Goal: Task Accomplishment & Management: Use online tool/utility

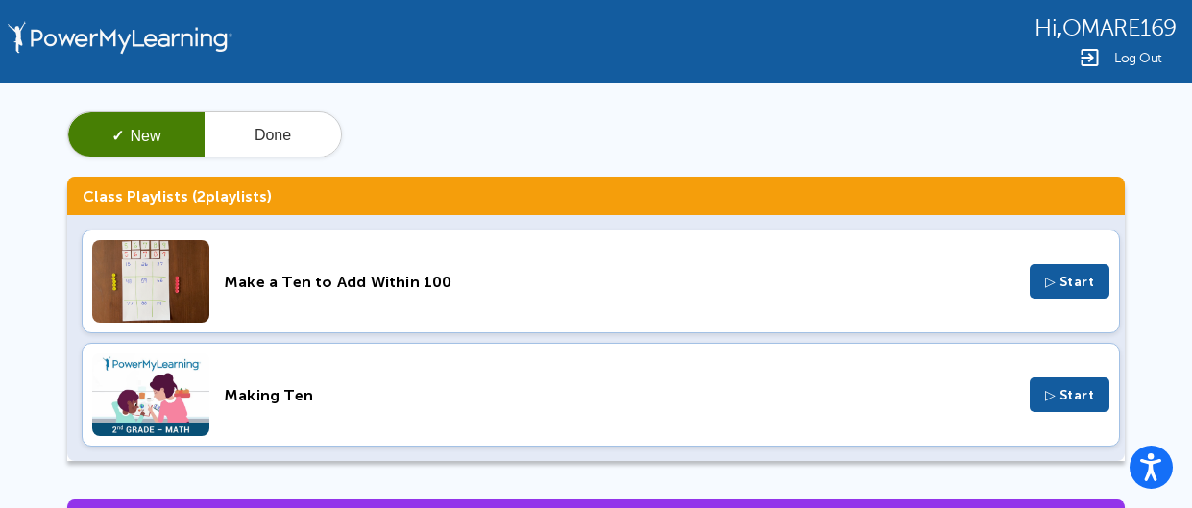
drag, startPoint x: 518, startPoint y: 77, endPoint x: 540, endPoint y: 212, distance: 137.3
click at [540, 212] on student-dashboard "Hi , OMARE169 Log Out ✓ New Done Class Playlists ( 2 playlists) Make a Ten to A…" at bounding box center [596, 468] width 1192 height 936
click at [1176, 130] on div "✓ New Done Class Playlists ( 2 playlists) Make a Ten to Add Within 100 ▷ Start …" at bounding box center [596, 509] width 1192 height 853
click at [1161, 135] on div "✓ New Done Class Playlists ( 2 playlists) Make a Ten to Add Within 100 ▷ Start …" at bounding box center [596, 509] width 1192 height 853
click at [1153, 132] on div "✓ New Done Class Playlists ( 2 playlists) Make a Ten to Add Within 100 ▷ Start …" at bounding box center [596, 509] width 1192 height 853
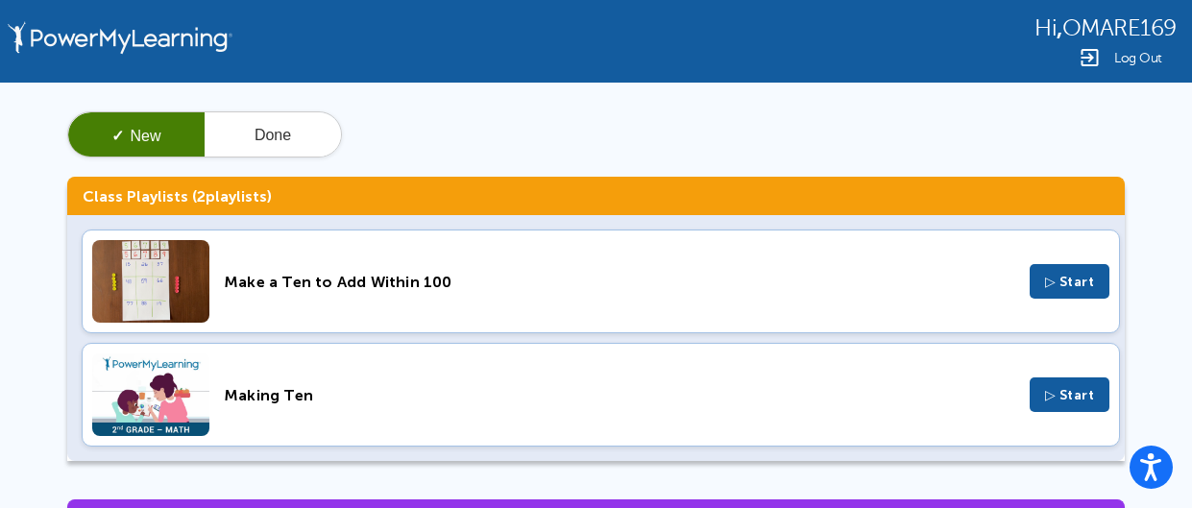
click at [1035, 31] on span "Hi" at bounding box center [1046, 28] width 22 height 26
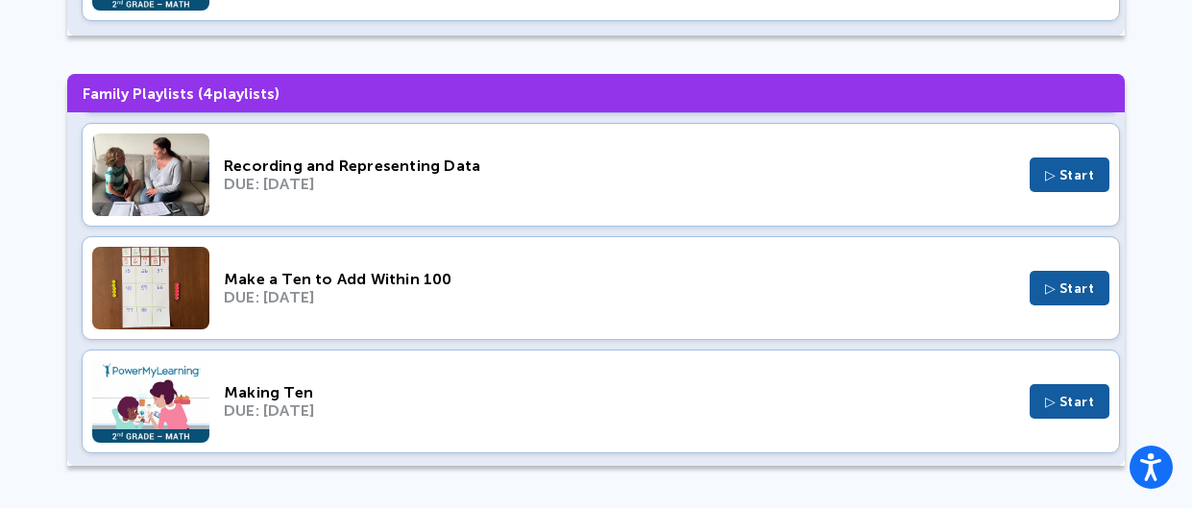
scroll to position [425, 0]
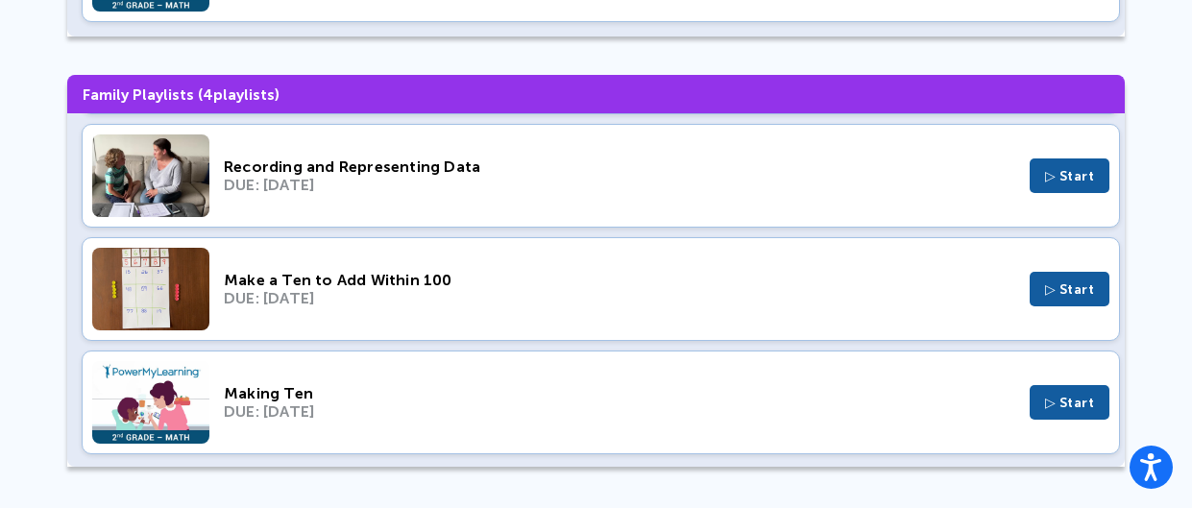
click at [224, 408] on div "DUE: [DATE]" at bounding box center [620, 412] width 792 height 18
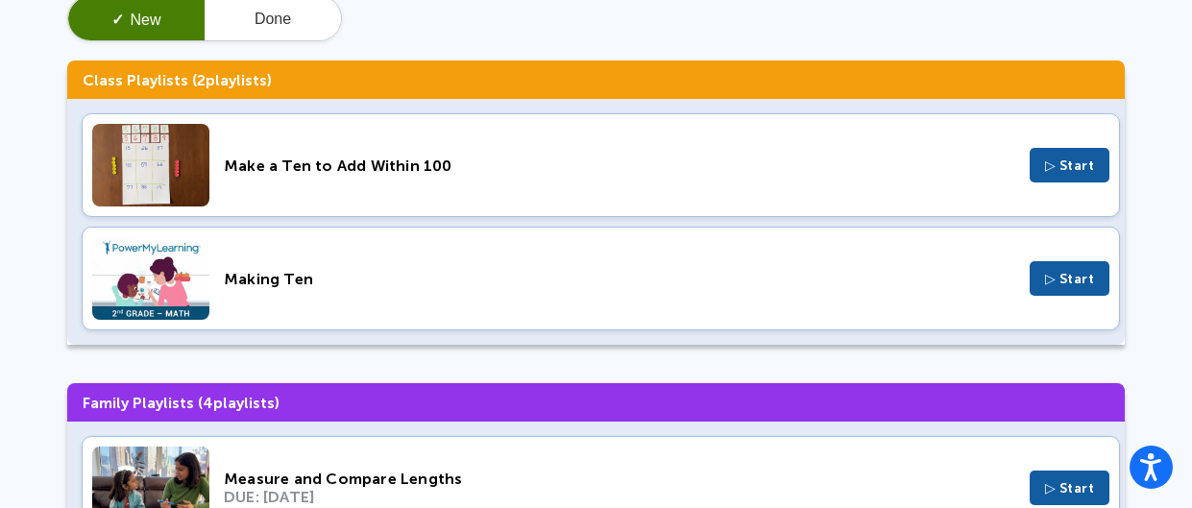
scroll to position [0, 0]
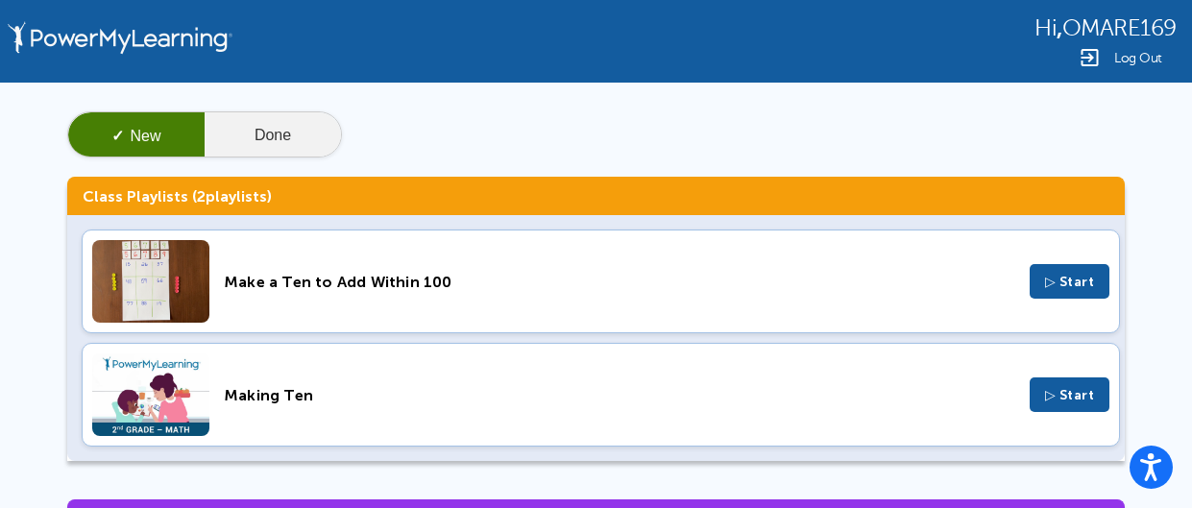
click at [282, 130] on button "Done" at bounding box center [273, 135] width 136 height 46
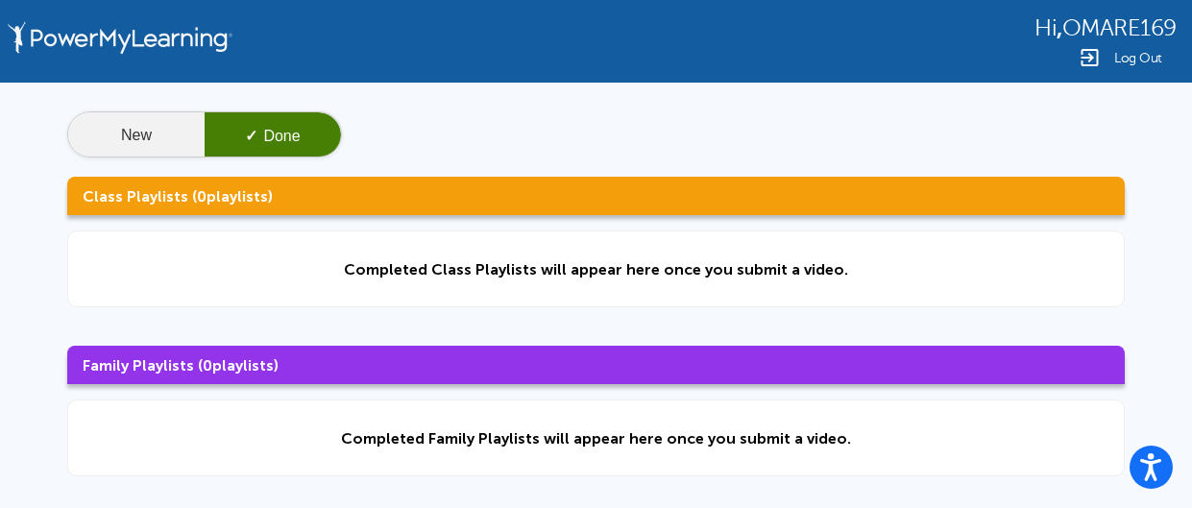
click at [127, 138] on button "New" at bounding box center [136, 135] width 136 height 46
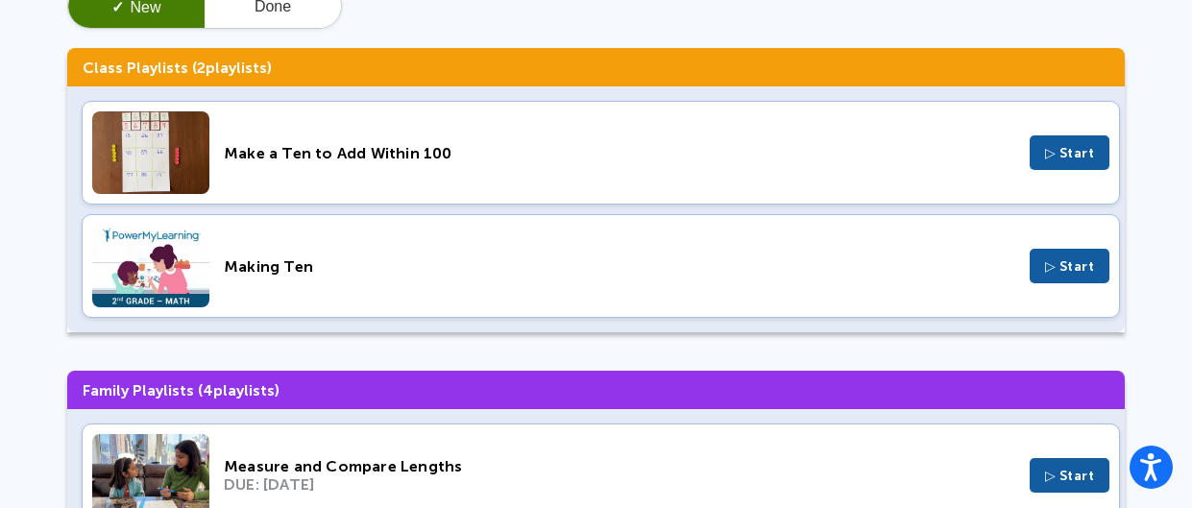
scroll to position [28, 0]
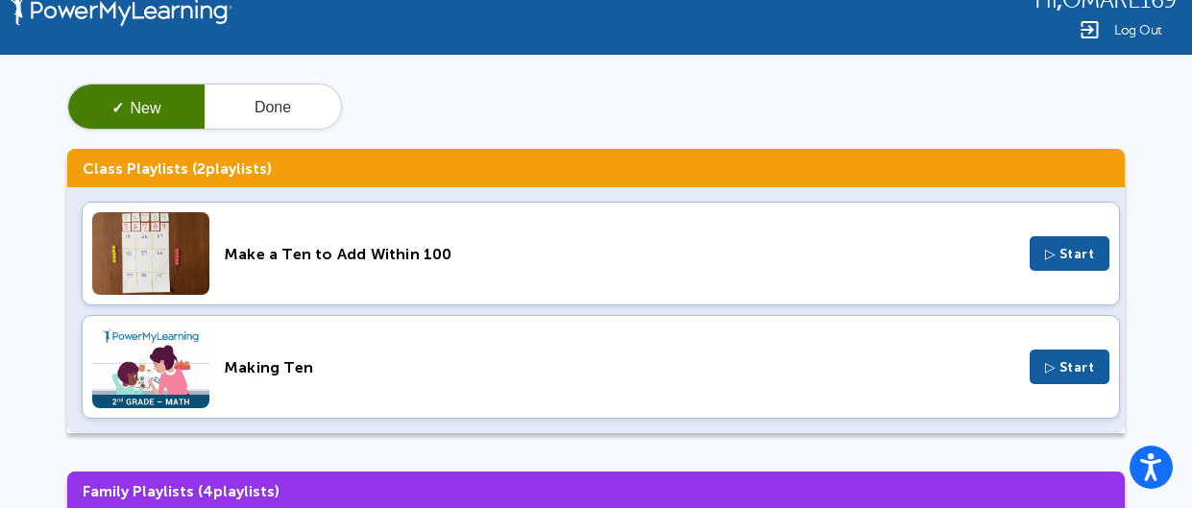
drag, startPoint x: 87, startPoint y: 166, endPoint x: 510, endPoint y: 183, distance: 423.1
click at [510, 183] on h3 "Class Playlists ( 2 playlists)" at bounding box center [596, 168] width 1058 height 38
click at [498, 180] on div at bounding box center [498, 180] width 0 height 0
click at [600, 125] on div "✓ New Done" at bounding box center [596, 107] width 1058 height 46
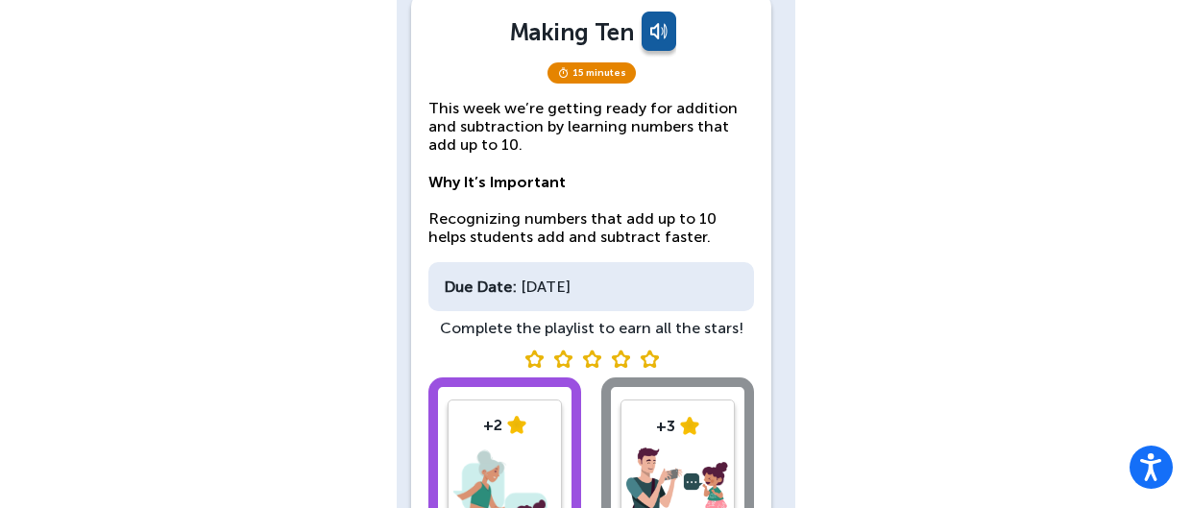
scroll to position [155, 0]
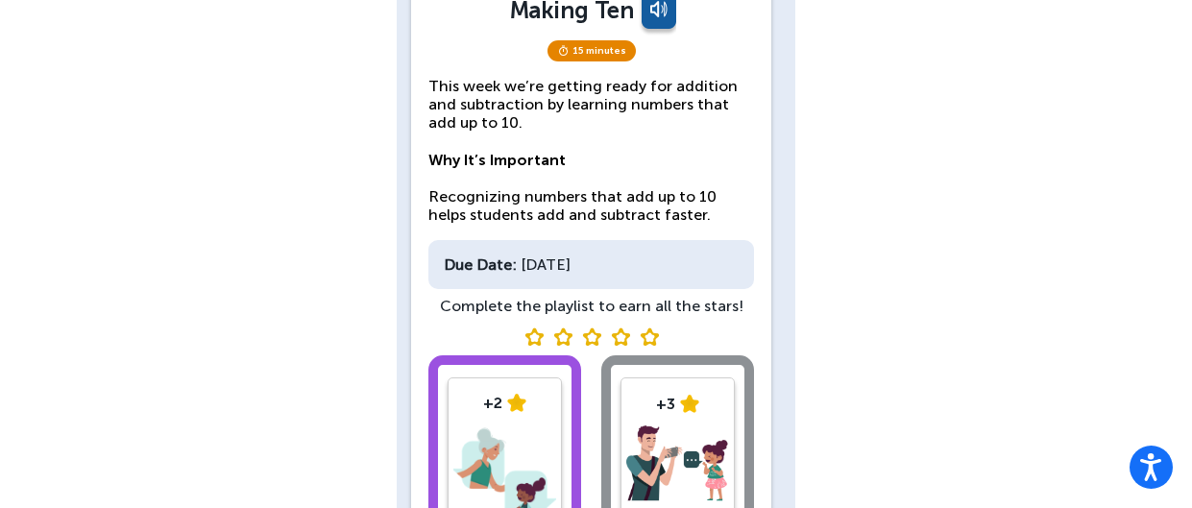
click at [599, 160] on p "This week we’re getting ready for addition and subtraction by learning numbers …" at bounding box center [592, 151] width 326 height 148
click at [607, 168] on p "This week we’re getting ready for addition and subtraction by learning numbers …" at bounding box center [592, 151] width 326 height 148
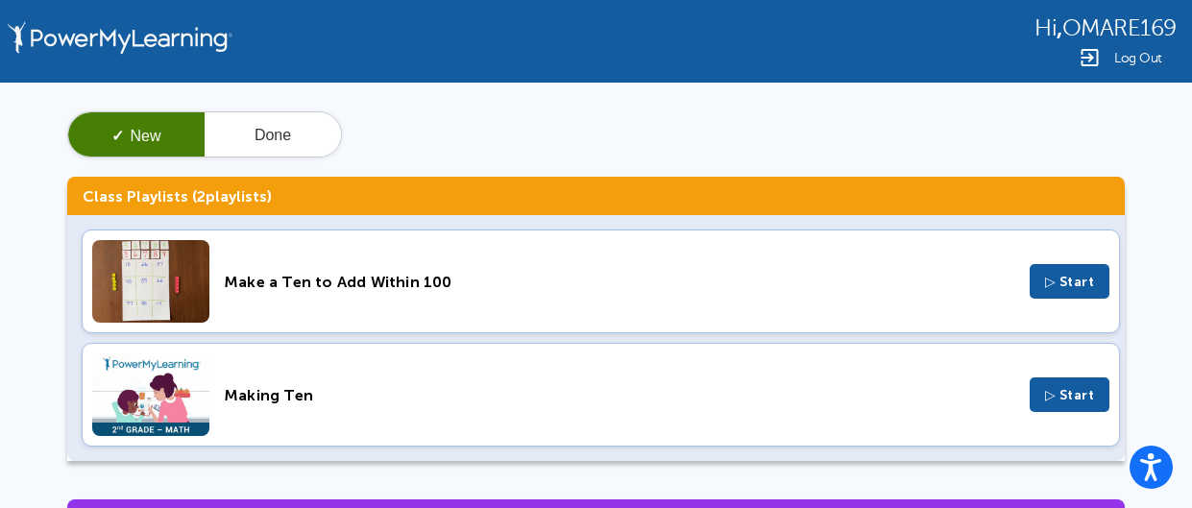
click at [780, 77] on div "Hi , OMARE169 Log Out" at bounding box center [596, 41] width 1192 height 83
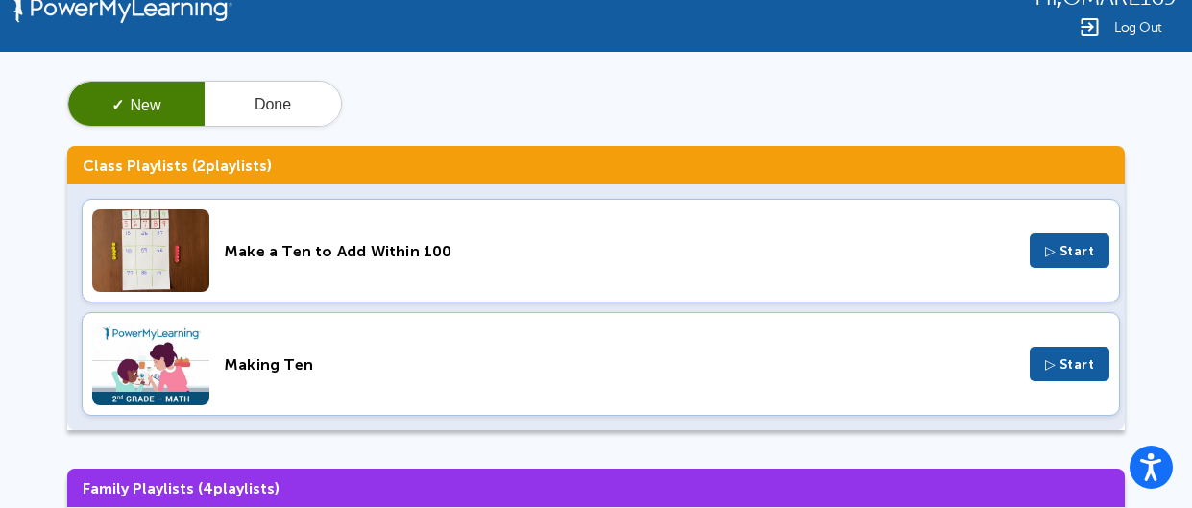
scroll to position [23, 0]
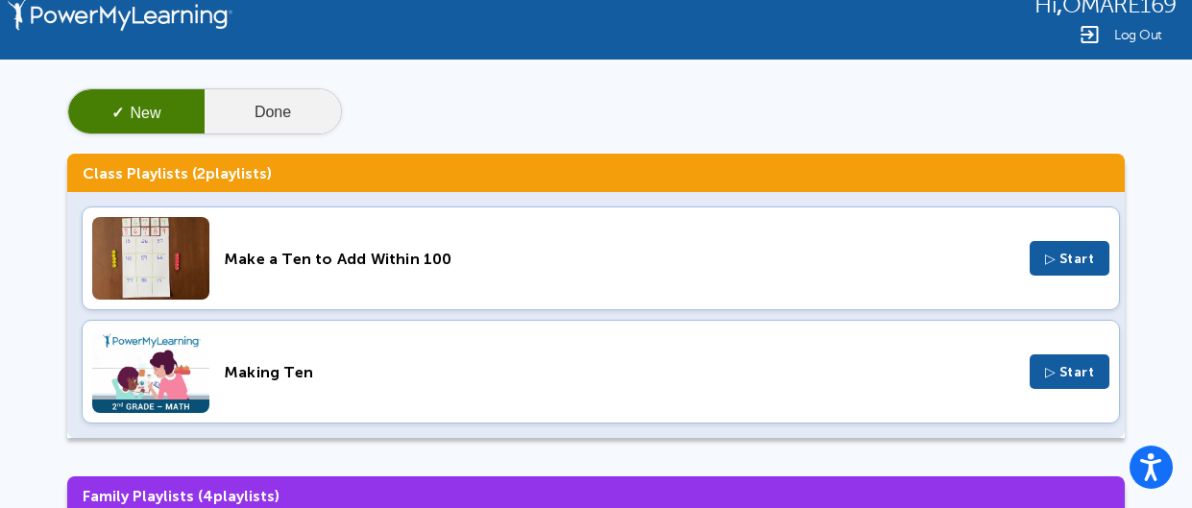
click at [278, 123] on button "Done" at bounding box center [273, 112] width 136 height 46
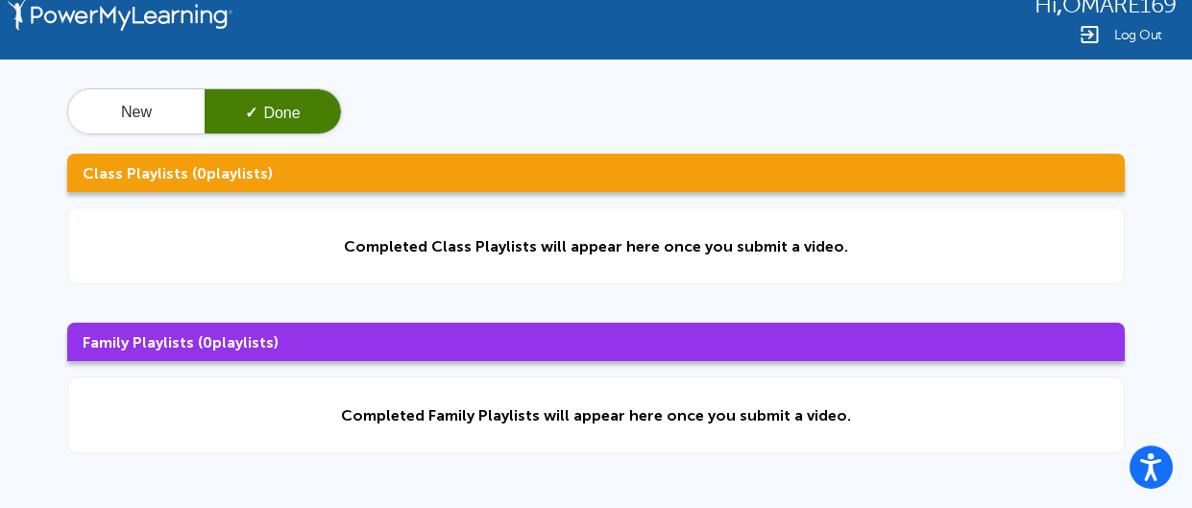
click at [222, 106] on button "✓ Done" at bounding box center [273, 112] width 136 height 46
click at [102, 119] on button "New" at bounding box center [136, 112] width 136 height 46
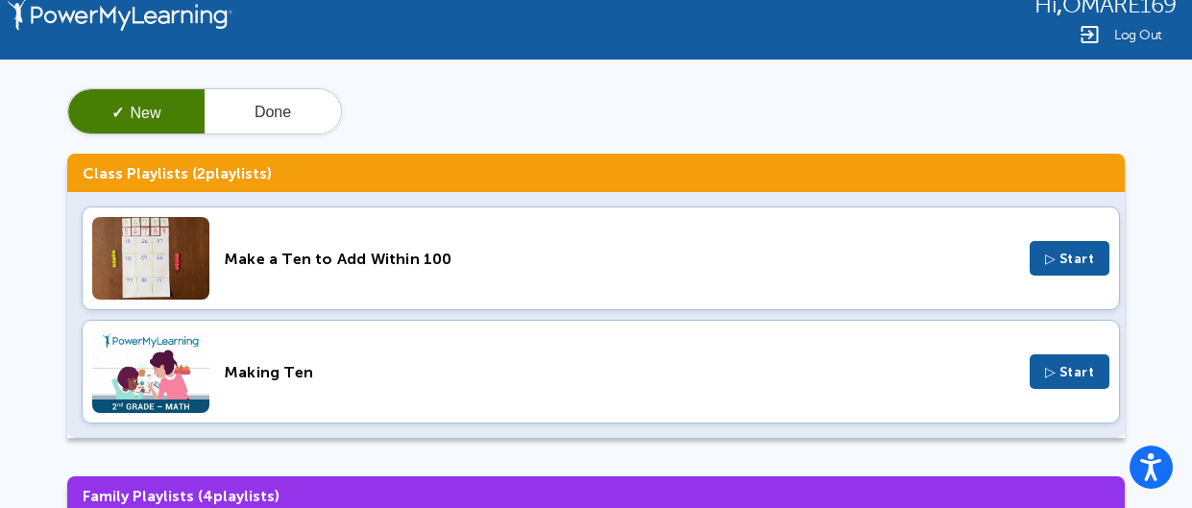
click at [38, 22] on img at bounding box center [120, 18] width 235 height 83
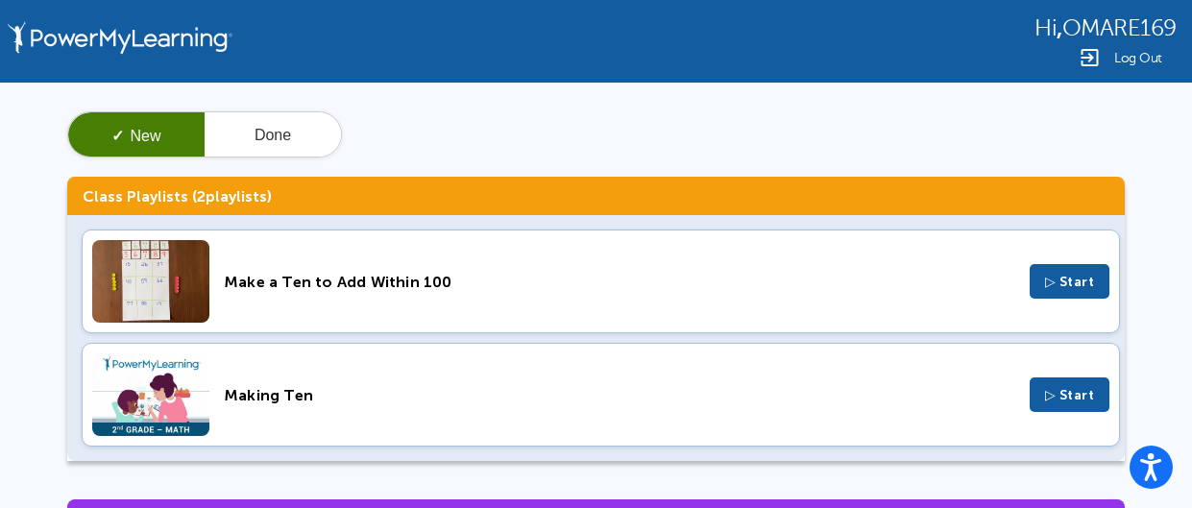
click at [513, 337] on div "Make a Ten to Add Within 100 ▷ Start Making Ten ▷ Start" at bounding box center [596, 338] width 1058 height 246
click at [1066, 405] on button "▷ Start" at bounding box center [1070, 395] width 81 height 35
click at [272, 157] on div "✓ New Done" at bounding box center [204, 134] width 275 height 46
click at [268, 143] on button "Done" at bounding box center [273, 135] width 136 height 46
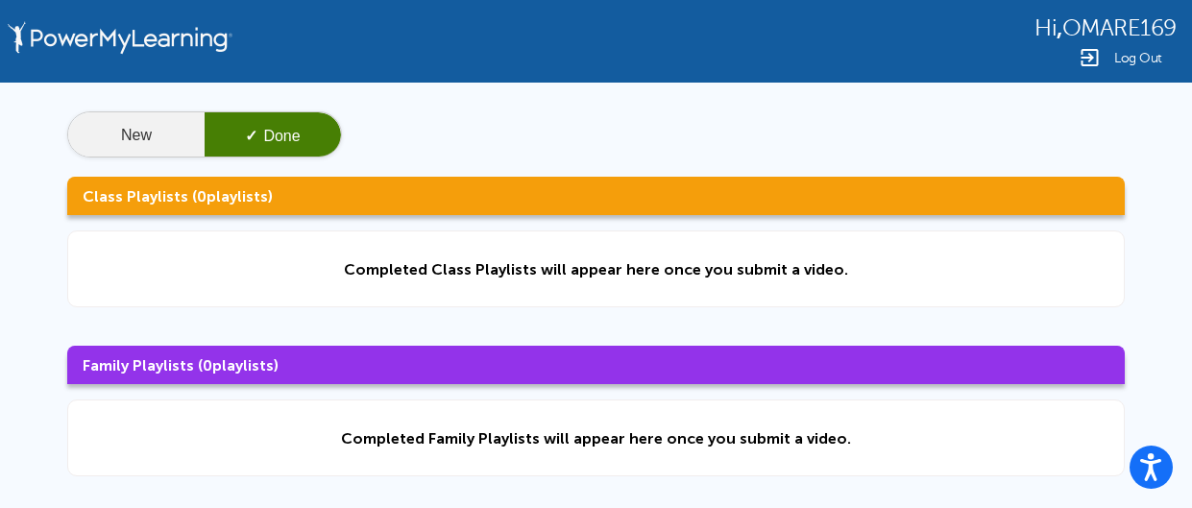
click at [184, 129] on button "New" at bounding box center [136, 135] width 136 height 46
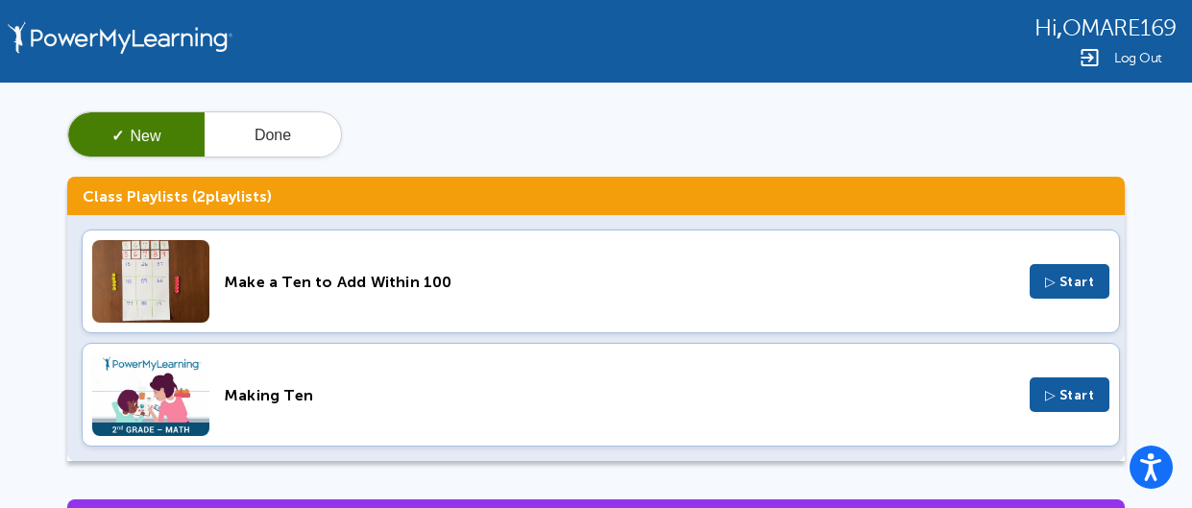
click at [272, 117] on button "Done" at bounding box center [273, 135] width 136 height 46
